Goal: Find specific page/section: Find specific page/section

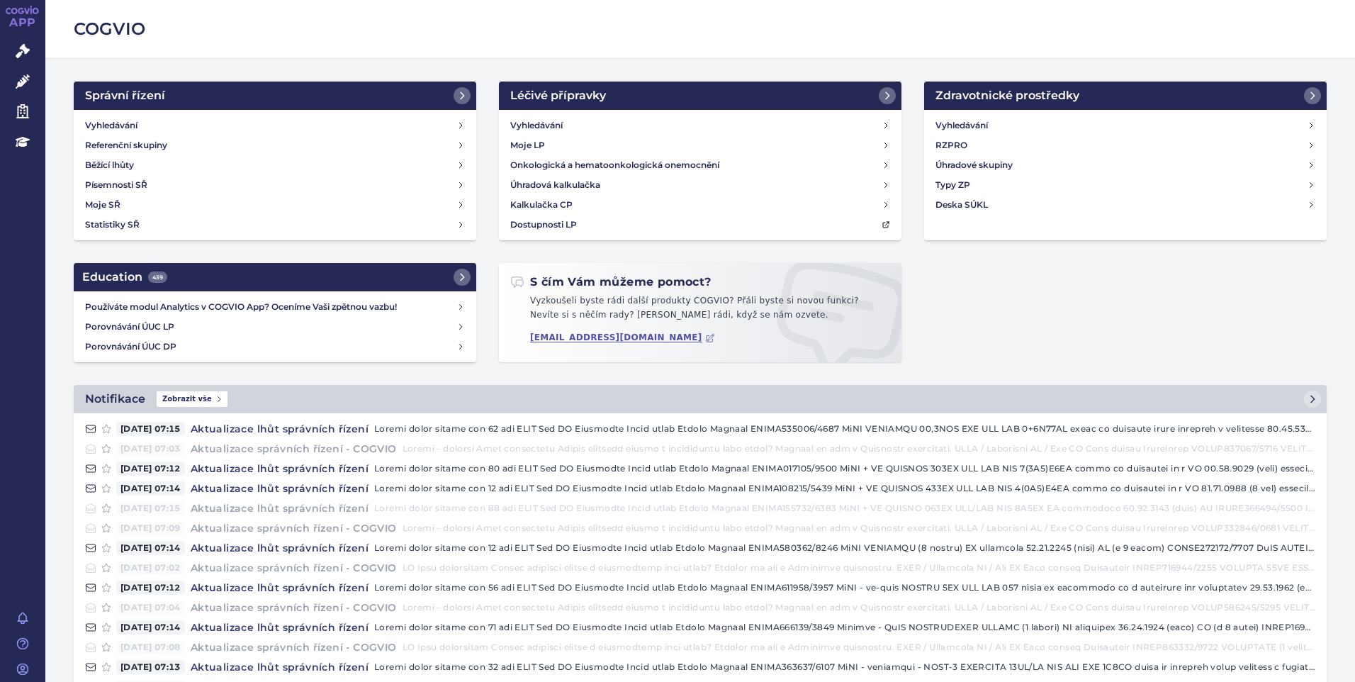
click at [36, 33] on link "APP" at bounding box center [22, 18] width 45 height 37
click at [4, 47] on link "Správní řízení" at bounding box center [22, 52] width 45 height 30
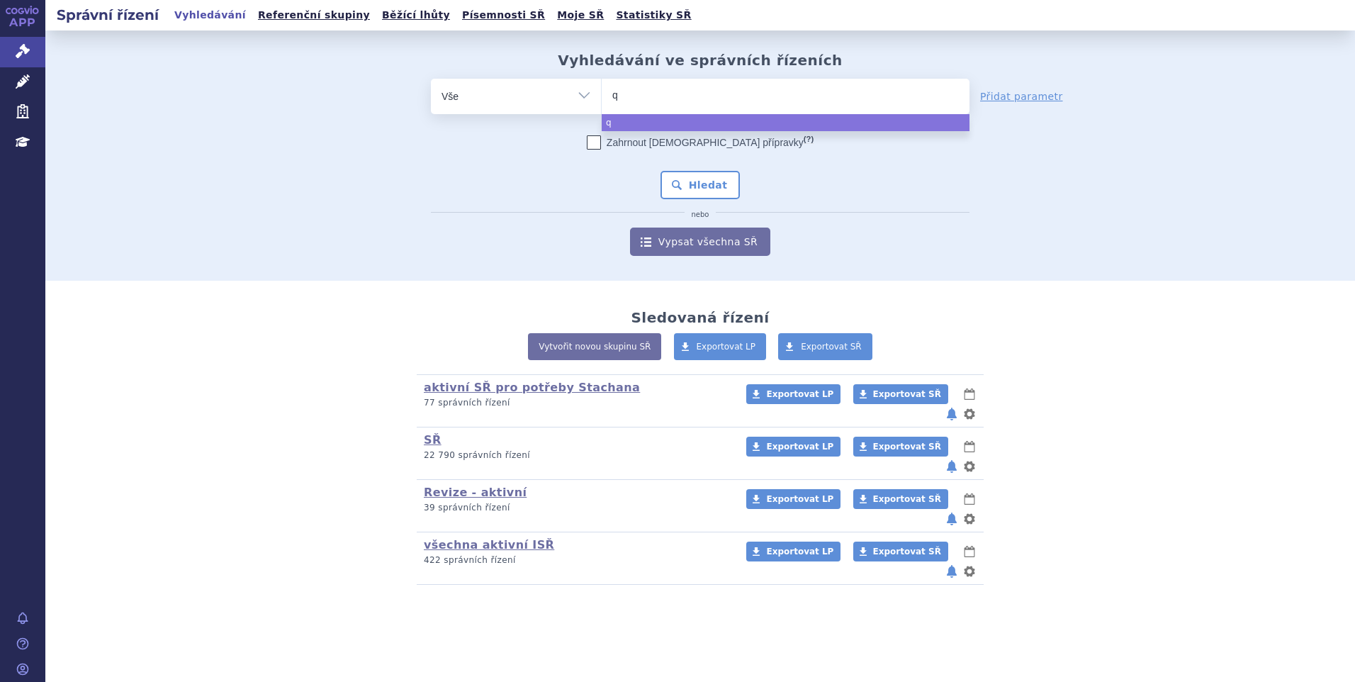
type input "qi"
type input "qin"
type input "qinlo"
type input "qinloc"
select select "qinloc"
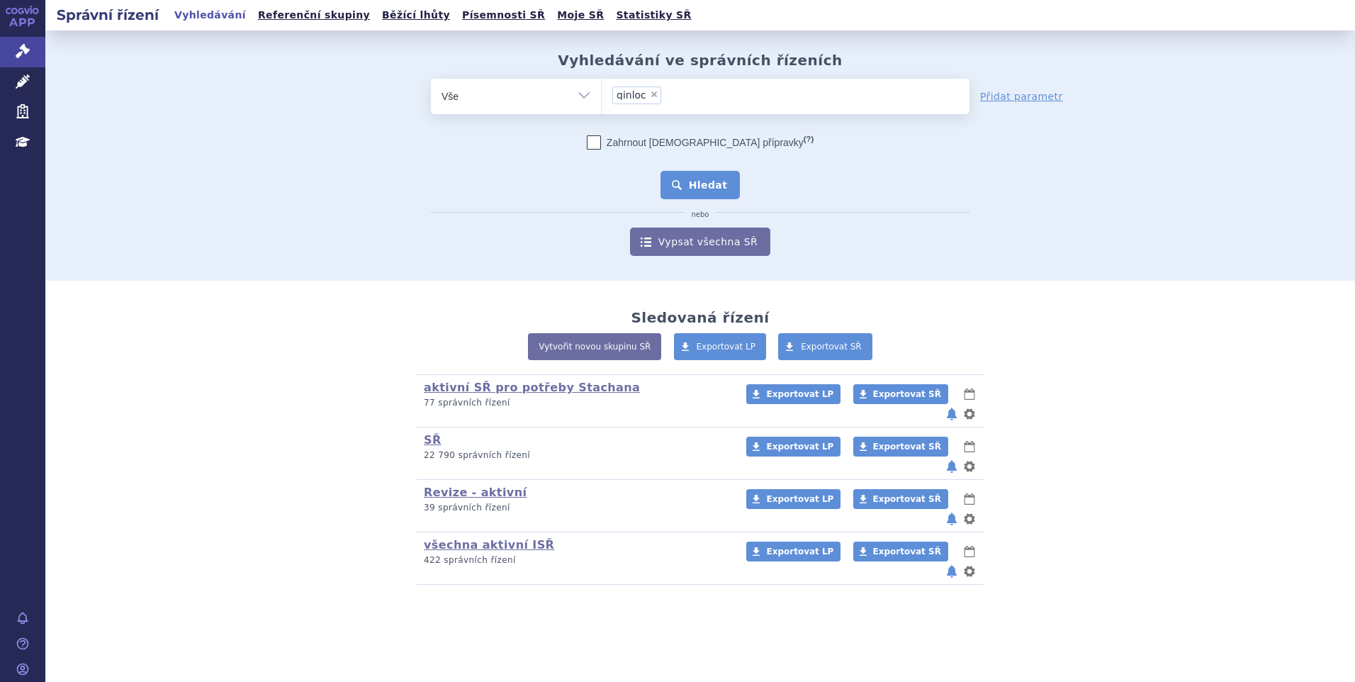
click at [689, 174] on button "Hledat" at bounding box center [700, 185] width 80 height 28
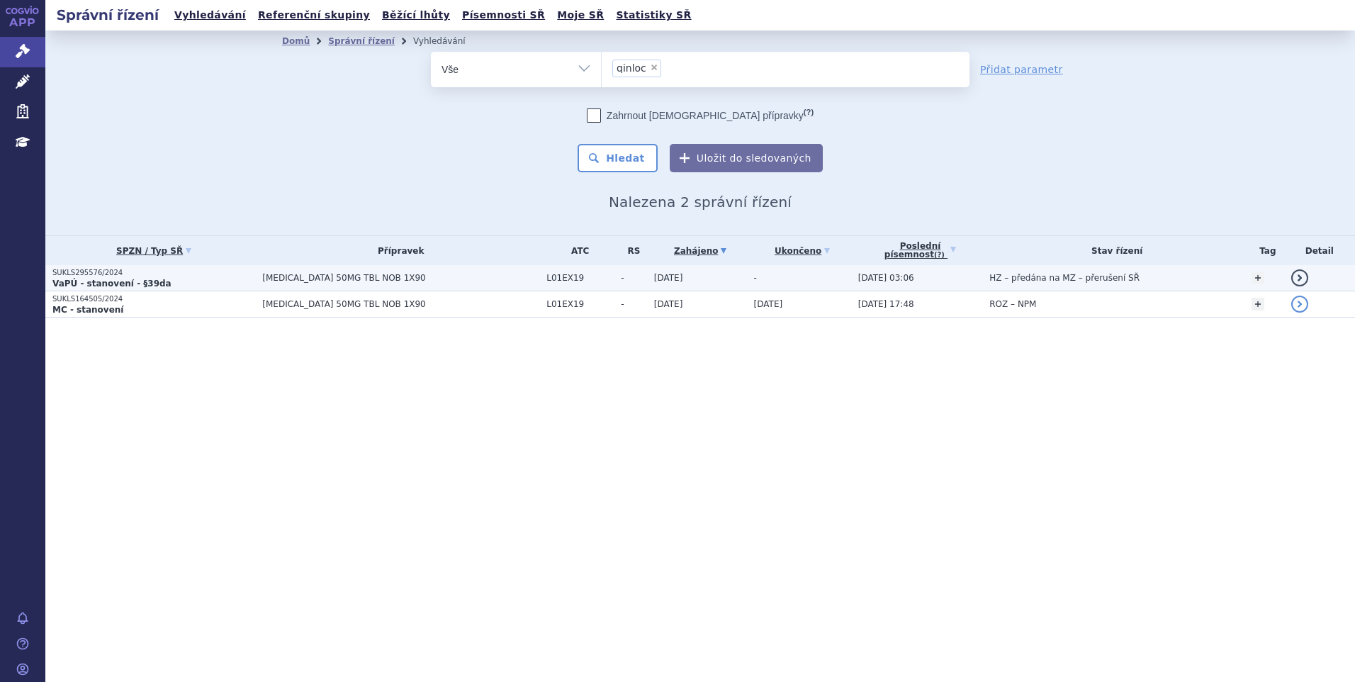
click at [621, 273] on span "-" at bounding box center [634, 278] width 26 height 10
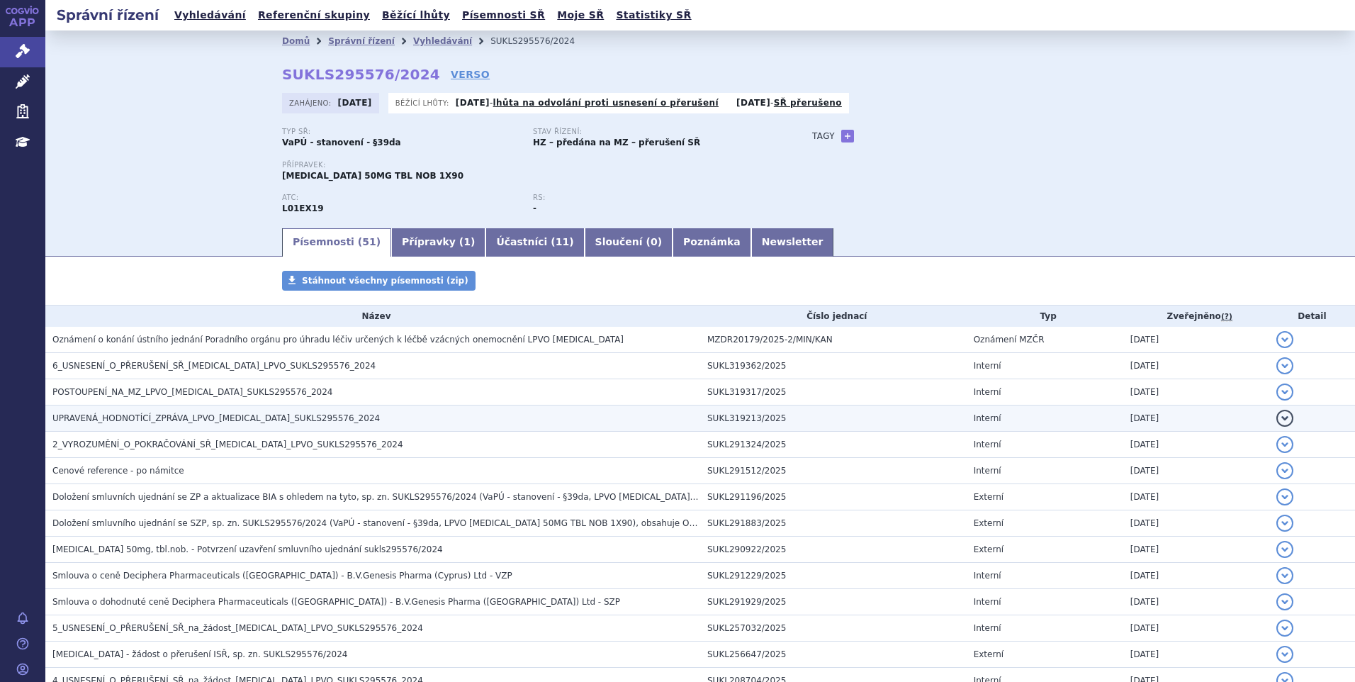
click at [96, 421] on span "UPRAVENÁ_HODNOTÍCÍ_ZPRÁVA_LPVO_[MEDICAL_DATA]_SUKLS295576_2024" at bounding box center [215, 418] width 327 height 10
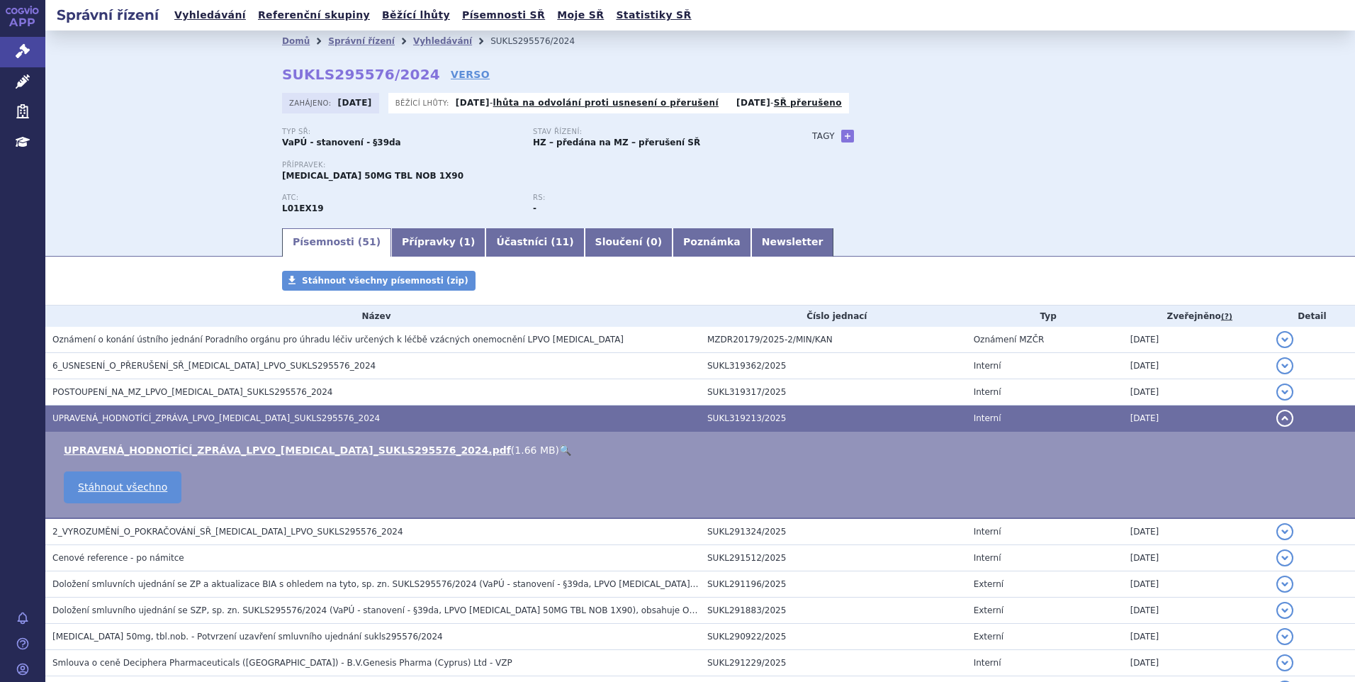
click at [559, 449] on link "🔍" at bounding box center [565, 449] width 12 height 11
